Goal: Task Accomplishment & Management: Manage account settings

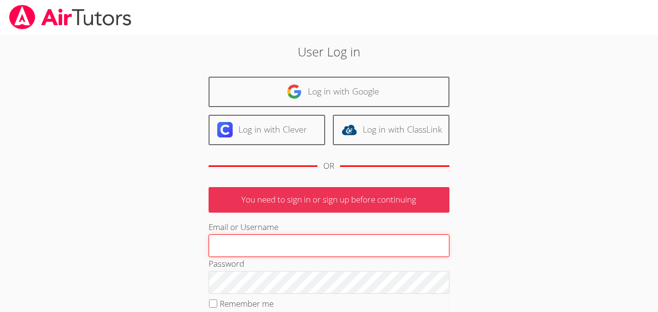
click at [366, 245] on input "Email or Username" at bounding box center [329, 245] width 241 height 23
type input "[EMAIL_ADDRESS][DOMAIN_NAME]"
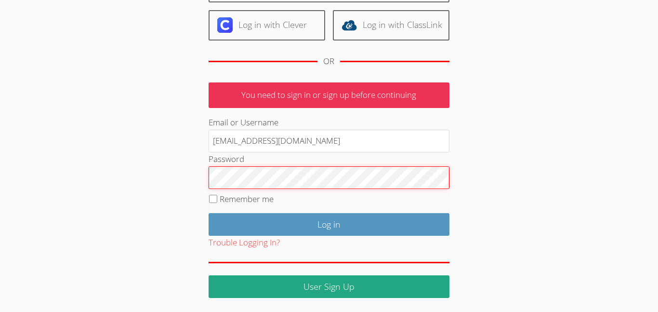
scroll to position [98, 0]
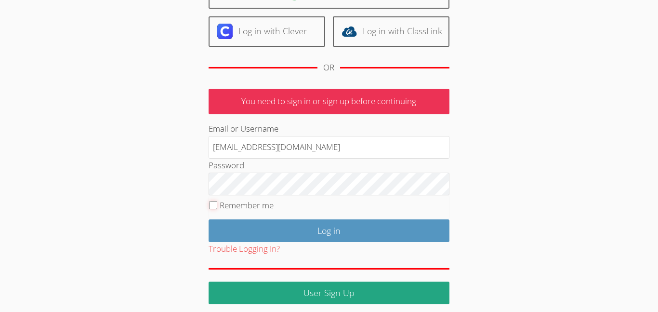
click at [213, 203] on input "Remember me" at bounding box center [213, 205] width 8 height 8
checkbox input "true"
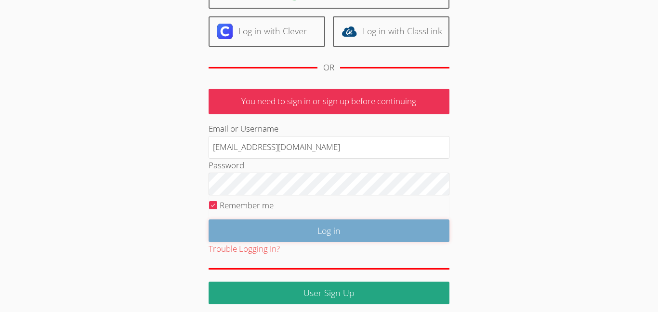
click at [240, 234] on input "Log in" at bounding box center [329, 230] width 241 height 23
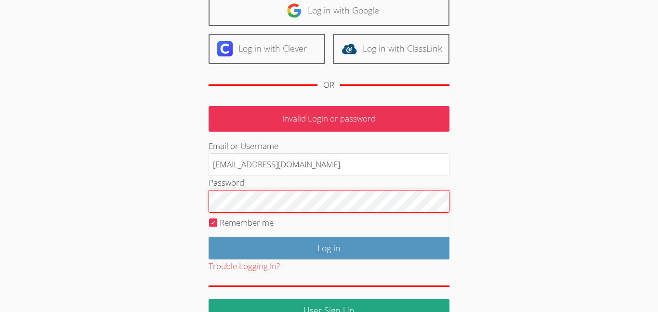
scroll to position [89, 0]
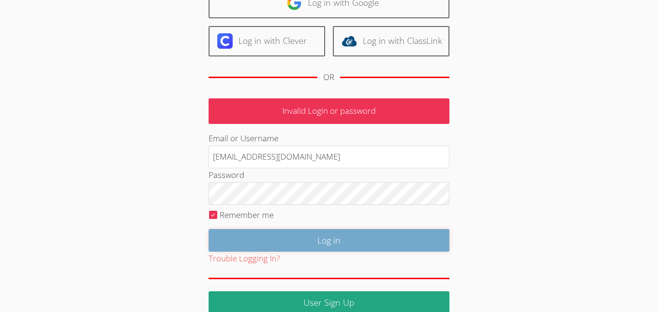
click at [243, 240] on input "Log in" at bounding box center [329, 240] width 241 height 23
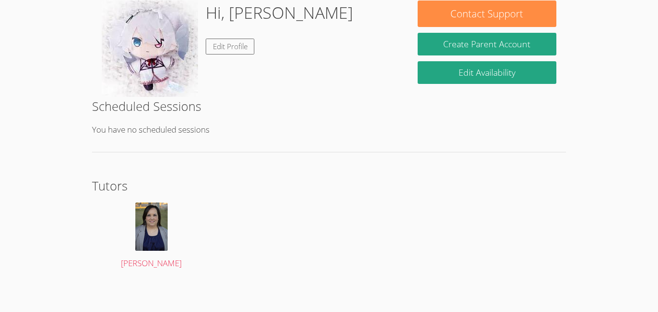
scroll to position [159, 0]
